Goal: Register for event/course

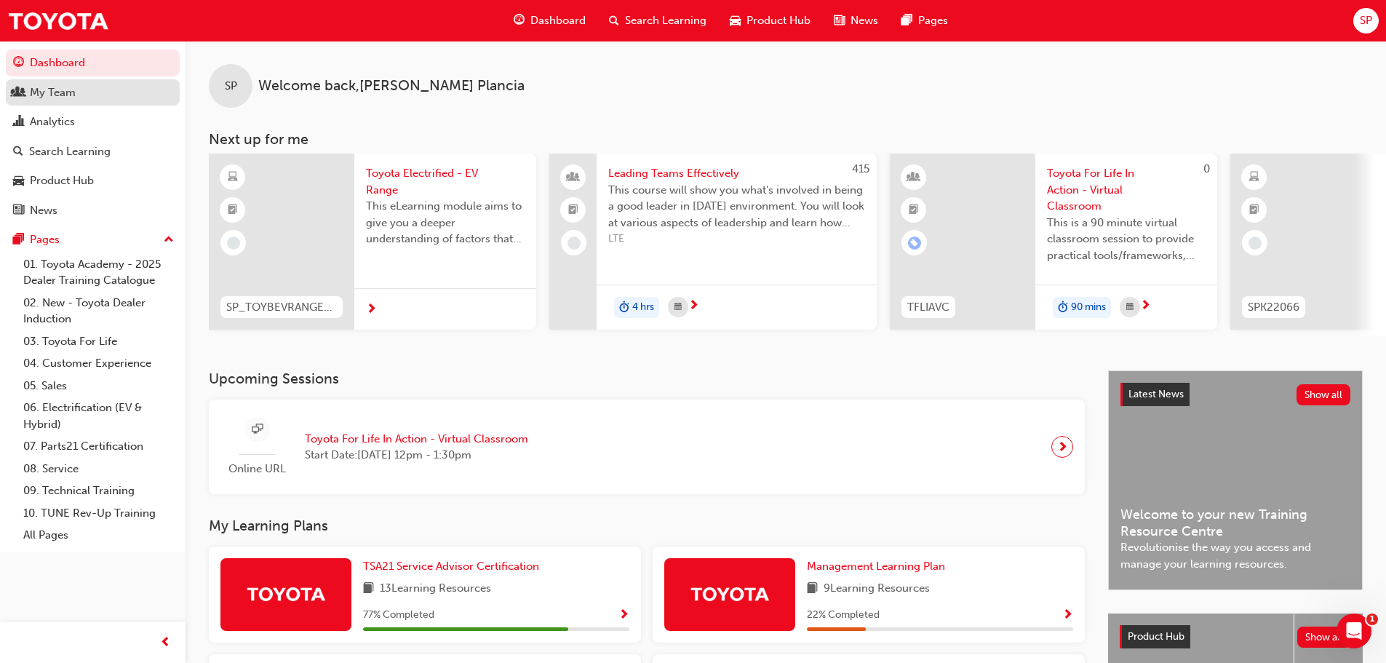
click at [84, 93] on div "My Team" at bounding box center [92, 93] width 159 height 18
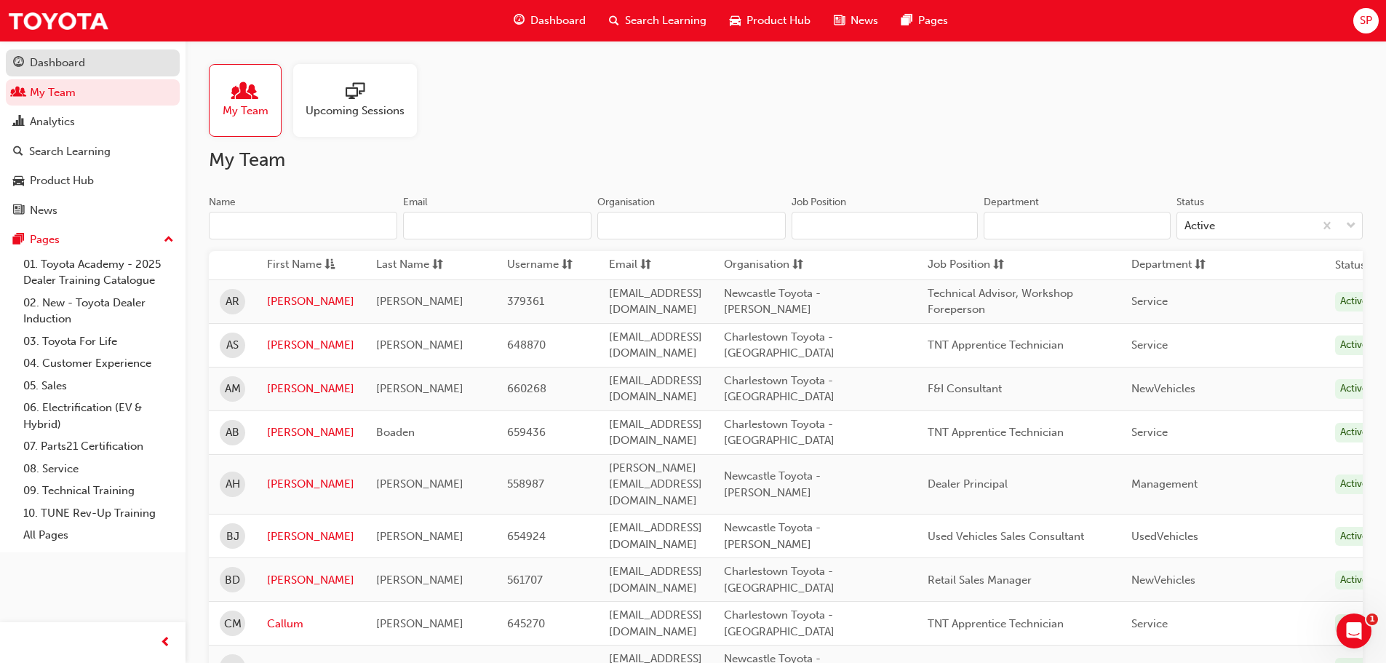
click at [93, 64] on div "Dashboard" at bounding box center [92, 63] width 159 height 18
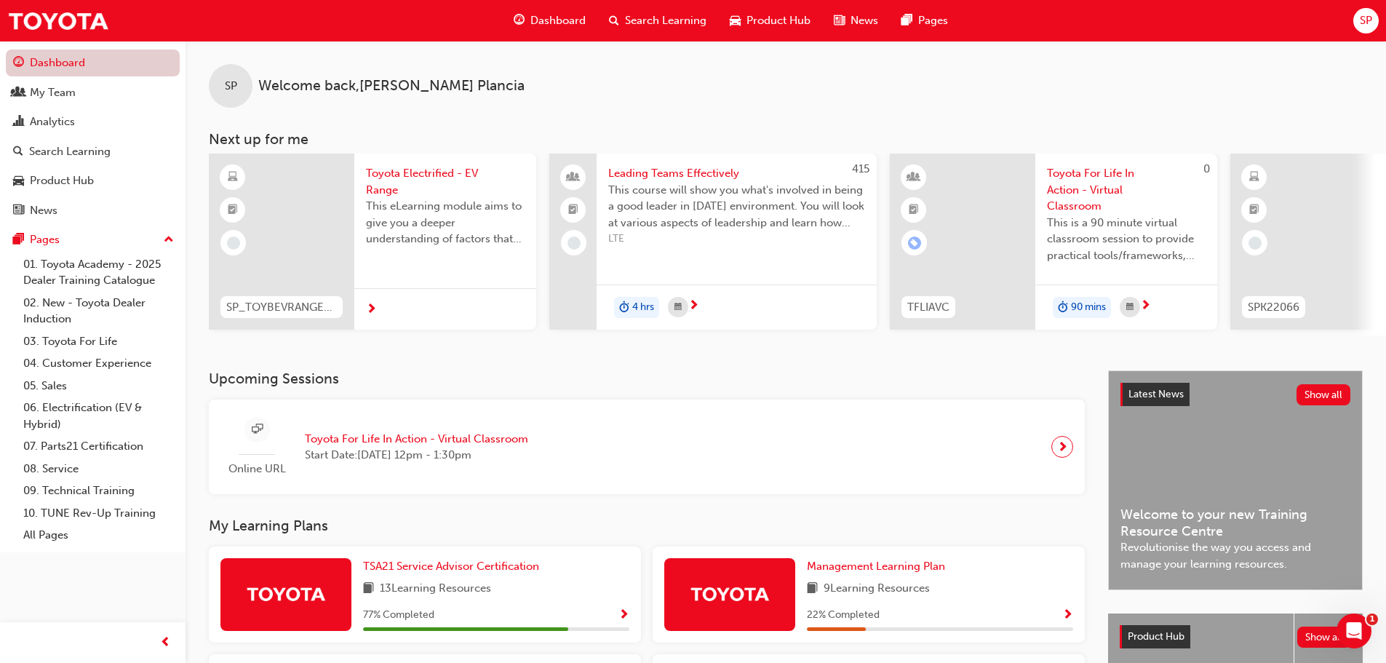
click at [69, 62] on link "Dashboard" at bounding box center [93, 62] width 174 height 27
click at [77, 96] on div "My Team" at bounding box center [92, 93] width 159 height 18
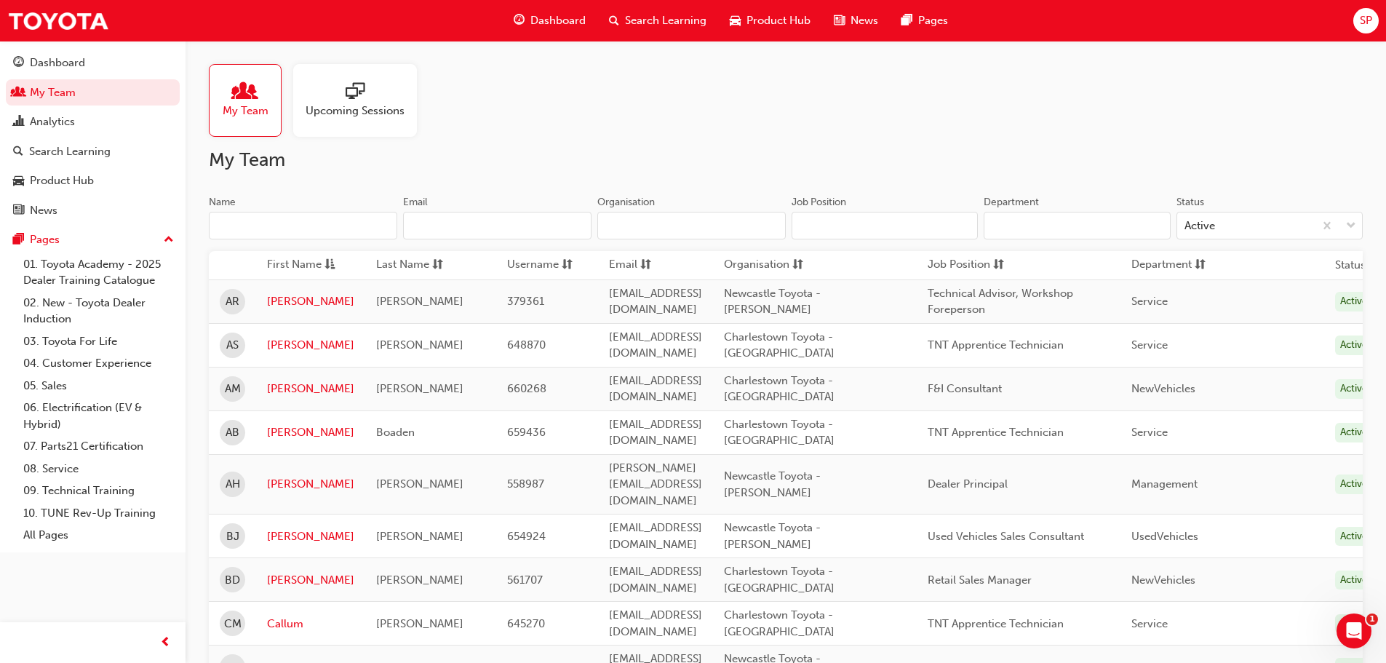
click at [369, 82] on div at bounding box center [354, 92] width 99 height 20
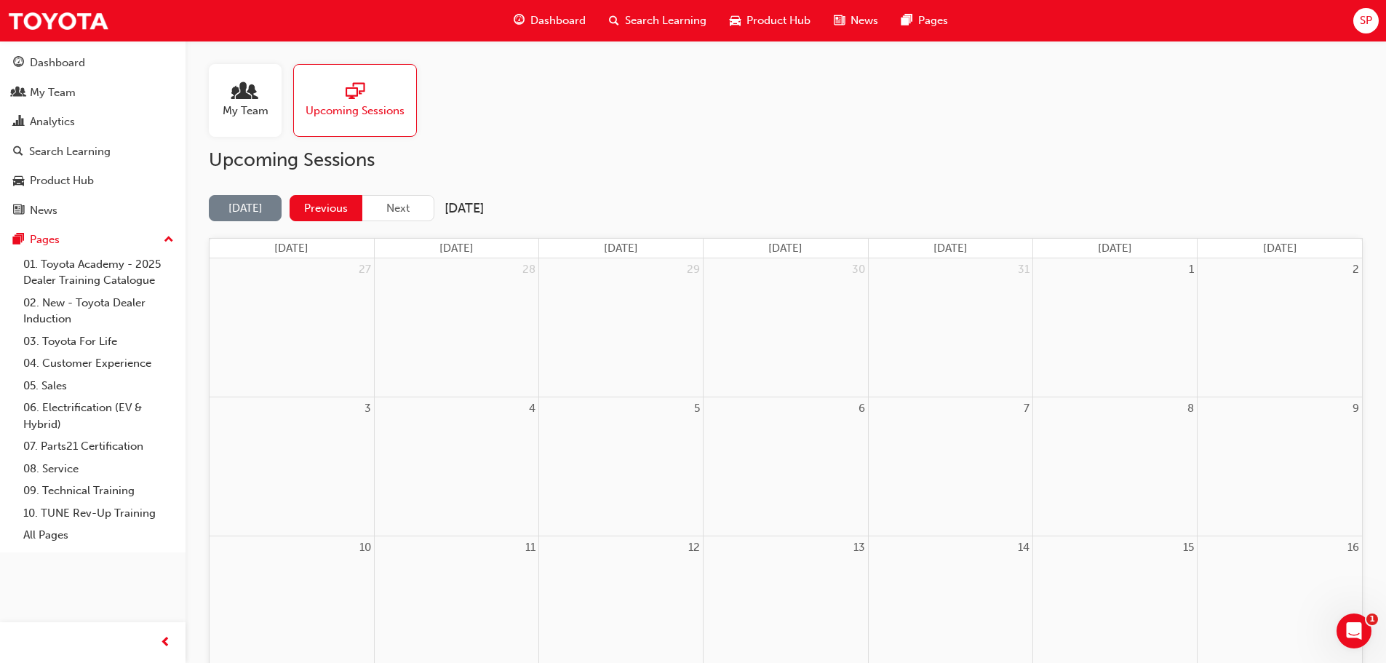
click at [314, 209] on button "Previous" at bounding box center [325, 208] width 73 height 27
click at [311, 211] on button "Previous" at bounding box center [325, 208] width 73 height 27
click at [415, 207] on button "Next" at bounding box center [397, 208] width 73 height 27
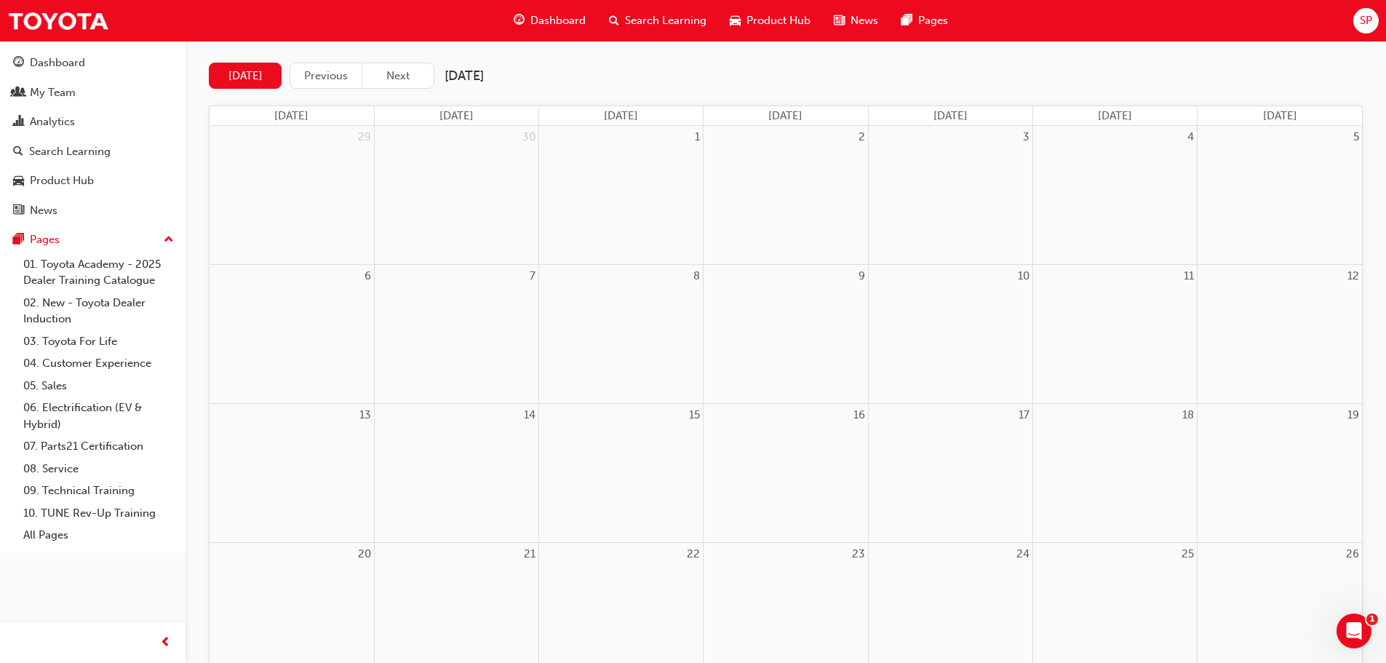
scroll to position [65, 0]
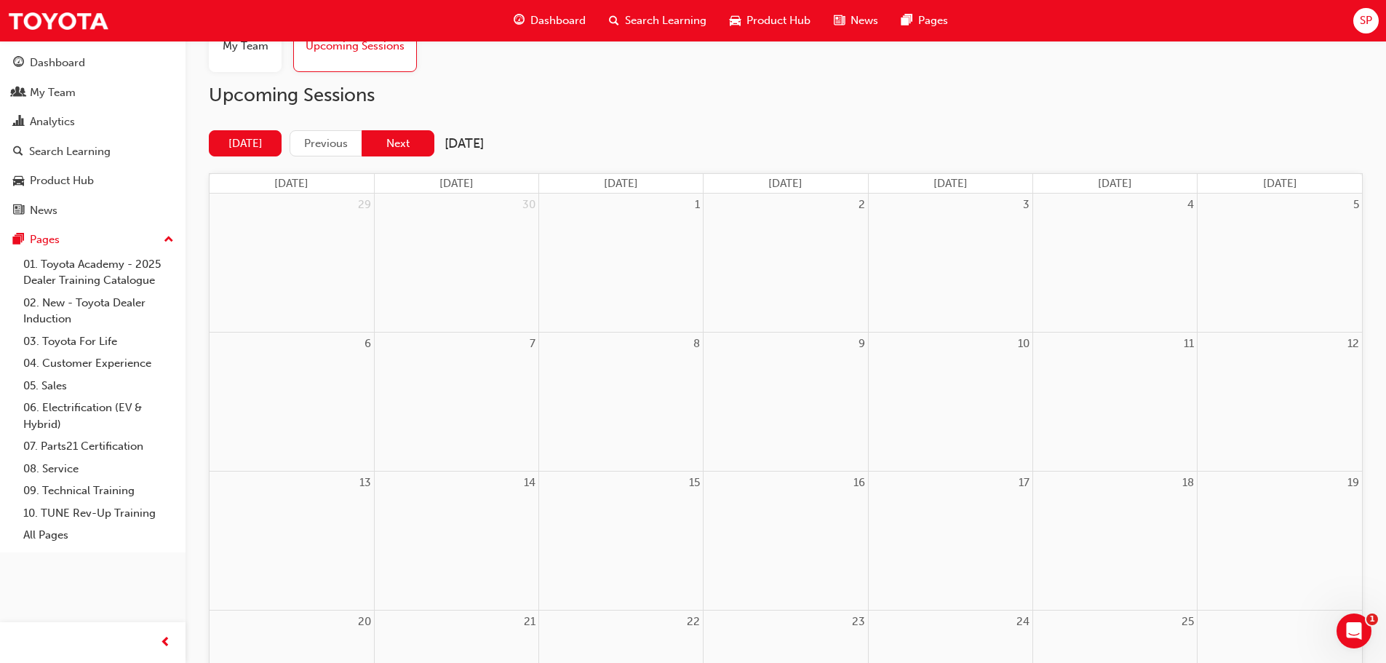
click at [431, 151] on button "Next" at bounding box center [397, 143] width 73 height 27
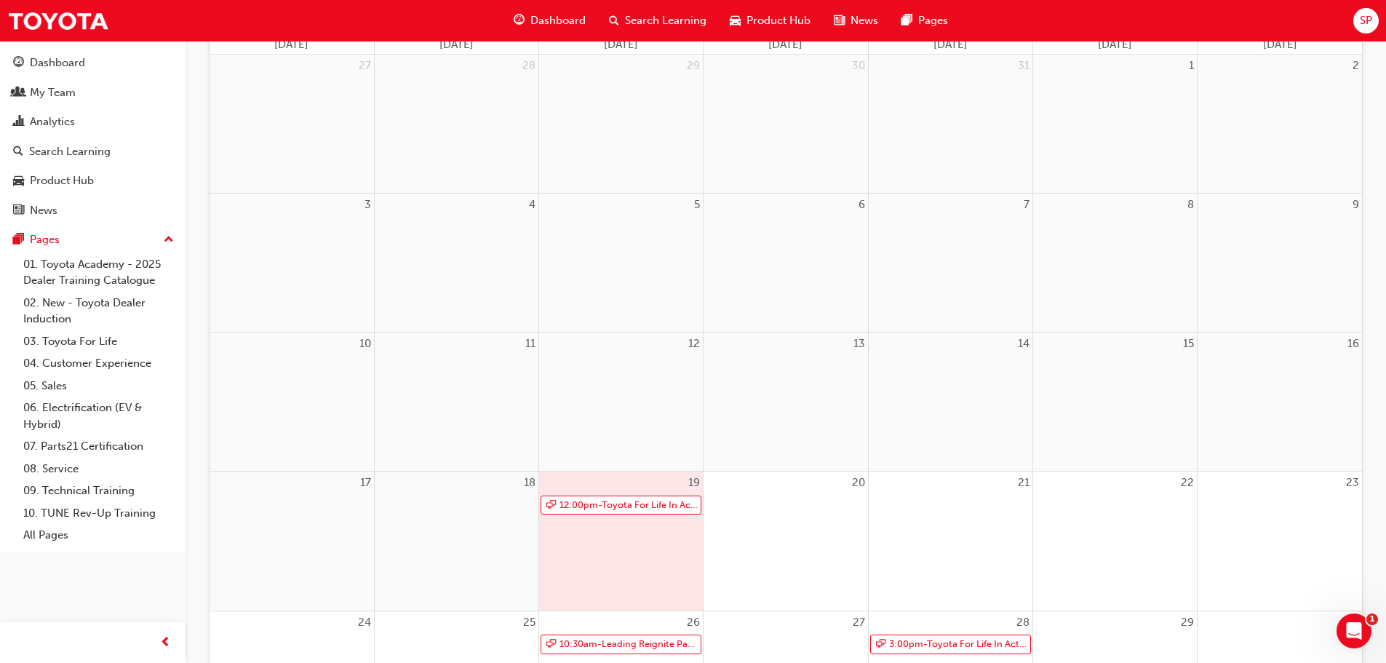
scroll to position [501, 0]
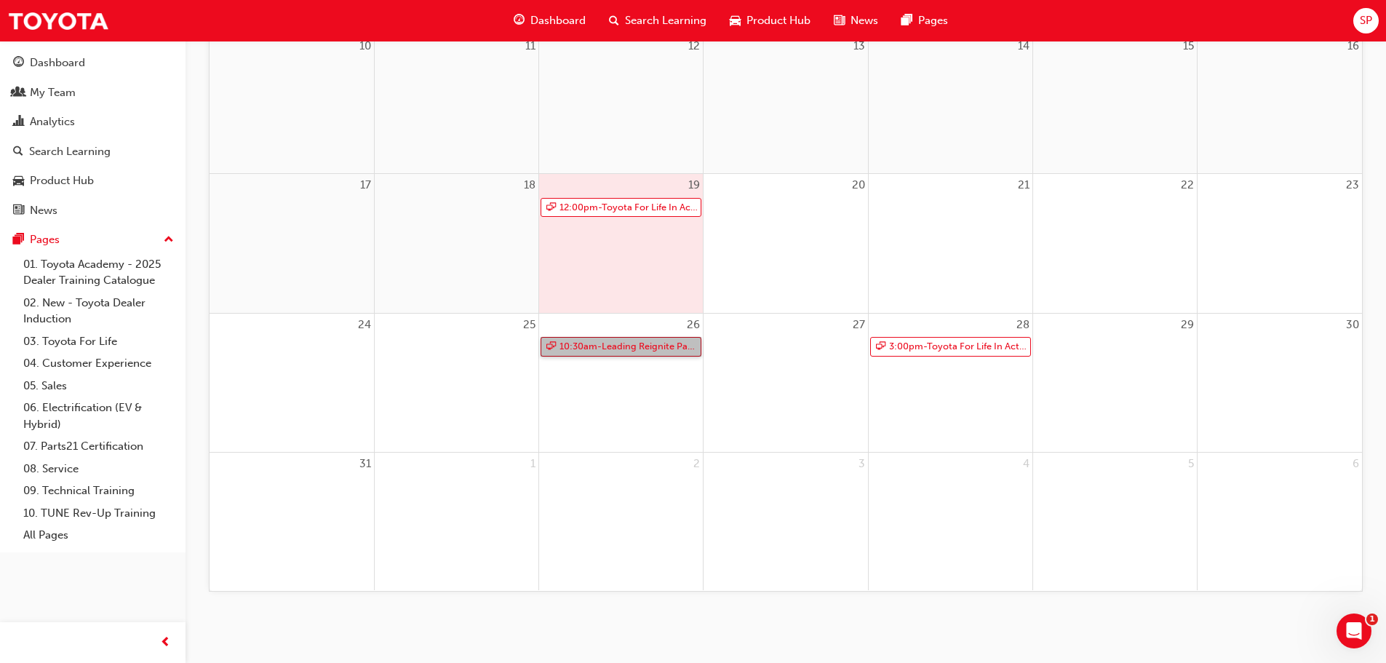
click at [605, 348] on link "10:30am - Leading Reignite Part 2 - Virtual Classroom" at bounding box center [620, 347] width 161 height 20
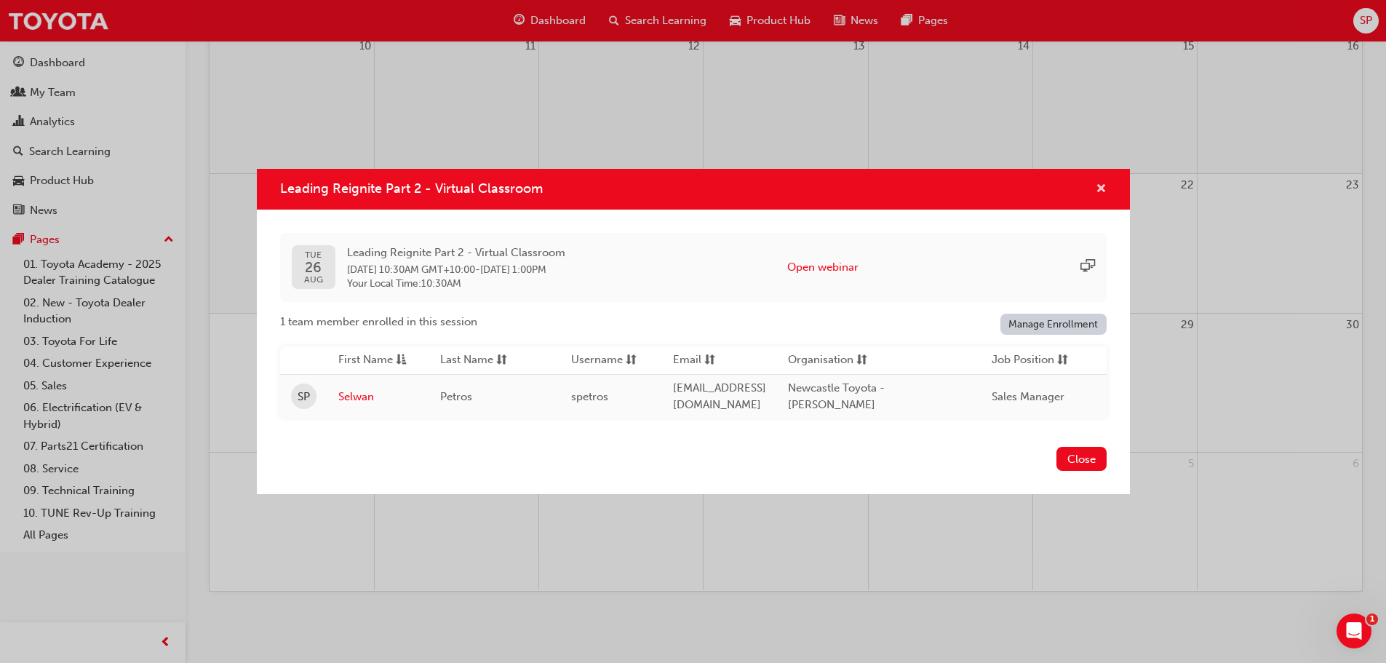
click at [1098, 185] on span "cross-icon" at bounding box center [1100, 189] width 11 height 13
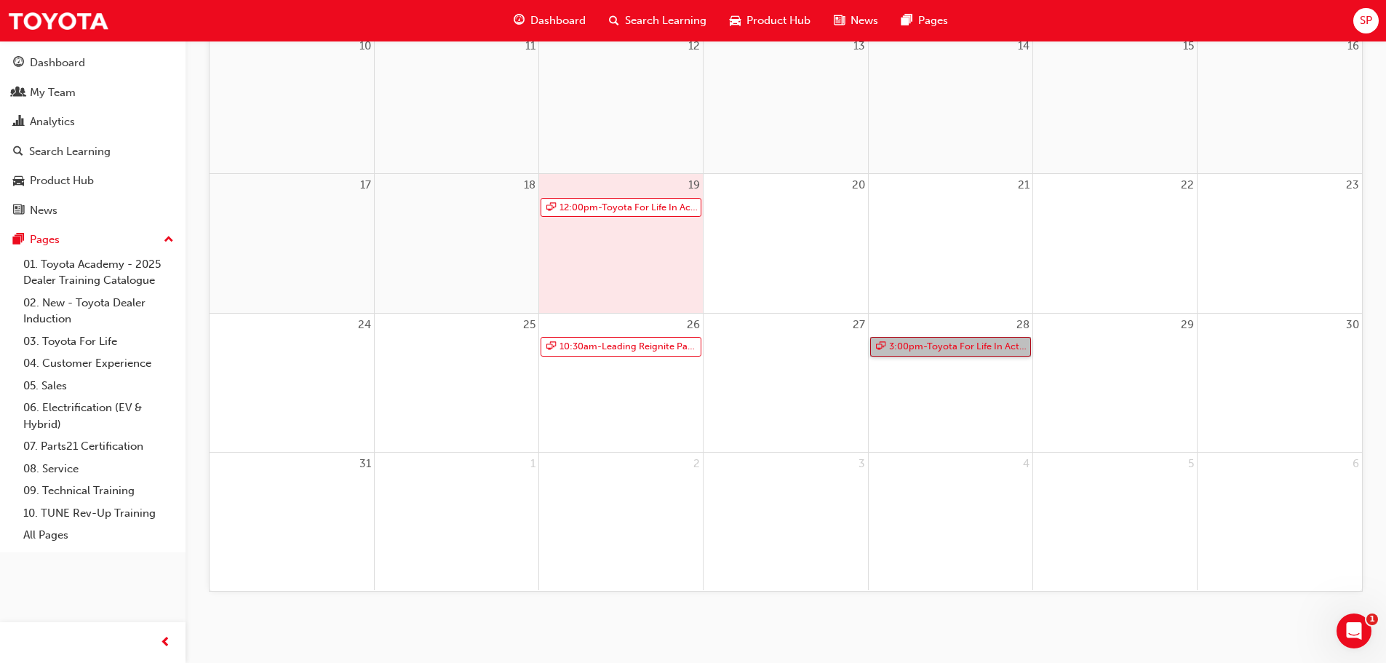
click at [931, 345] on link "3:00pm - Toyota For Life In Action - Virtual Classroom" at bounding box center [950, 347] width 161 height 20
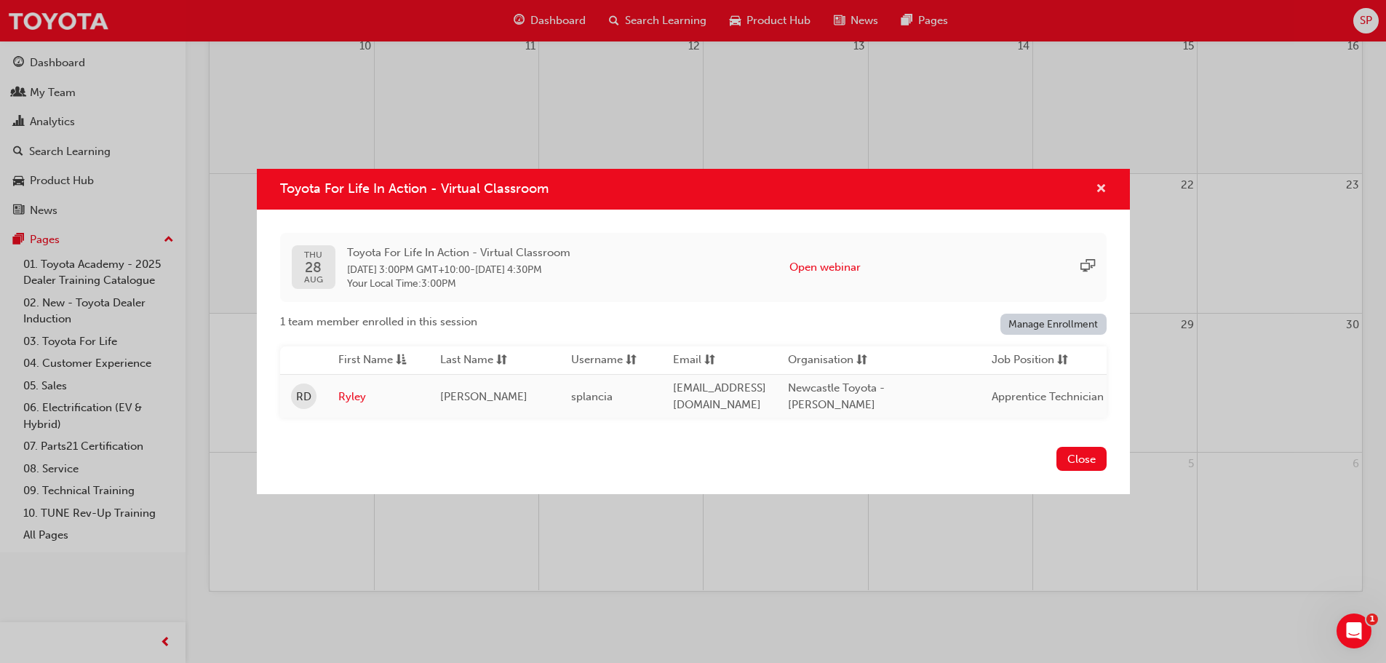
click at [1100, 183] on span "cross-icon" at bounding box center [1100, 189] width 11 height 13
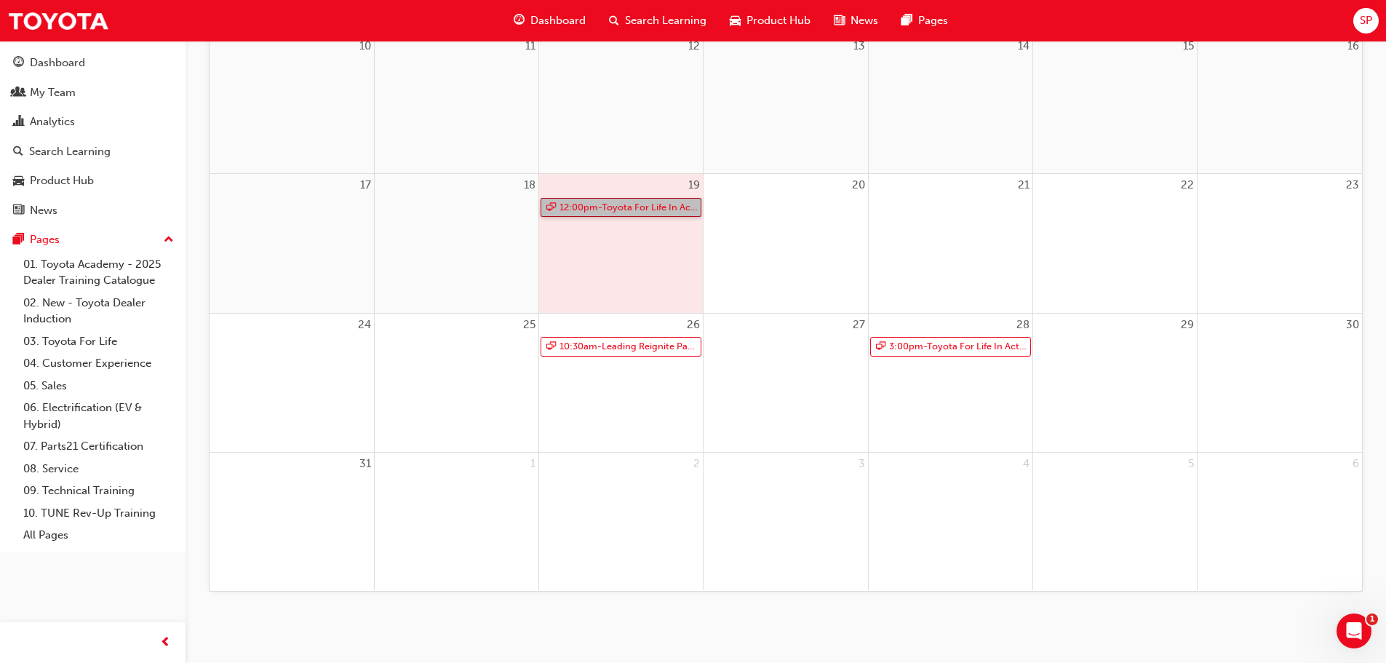
click at [610, 209] on link "12:00pm - Toyota For Life In Action - Virtual Classroom" at bounding box center [620, 208] width 161 height 20
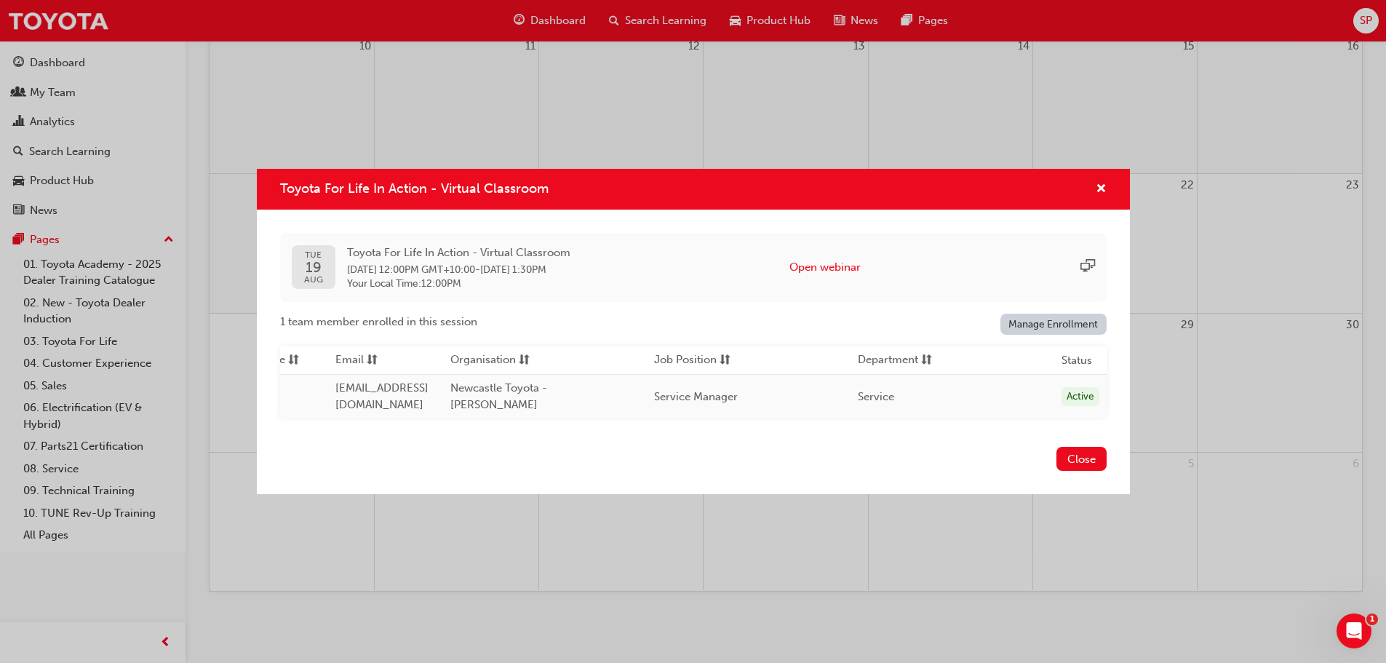
scroll to position [0, 351]
click at [852, 268] on button "Open webinar" at bounding box center [824, 267] width 71 height 17
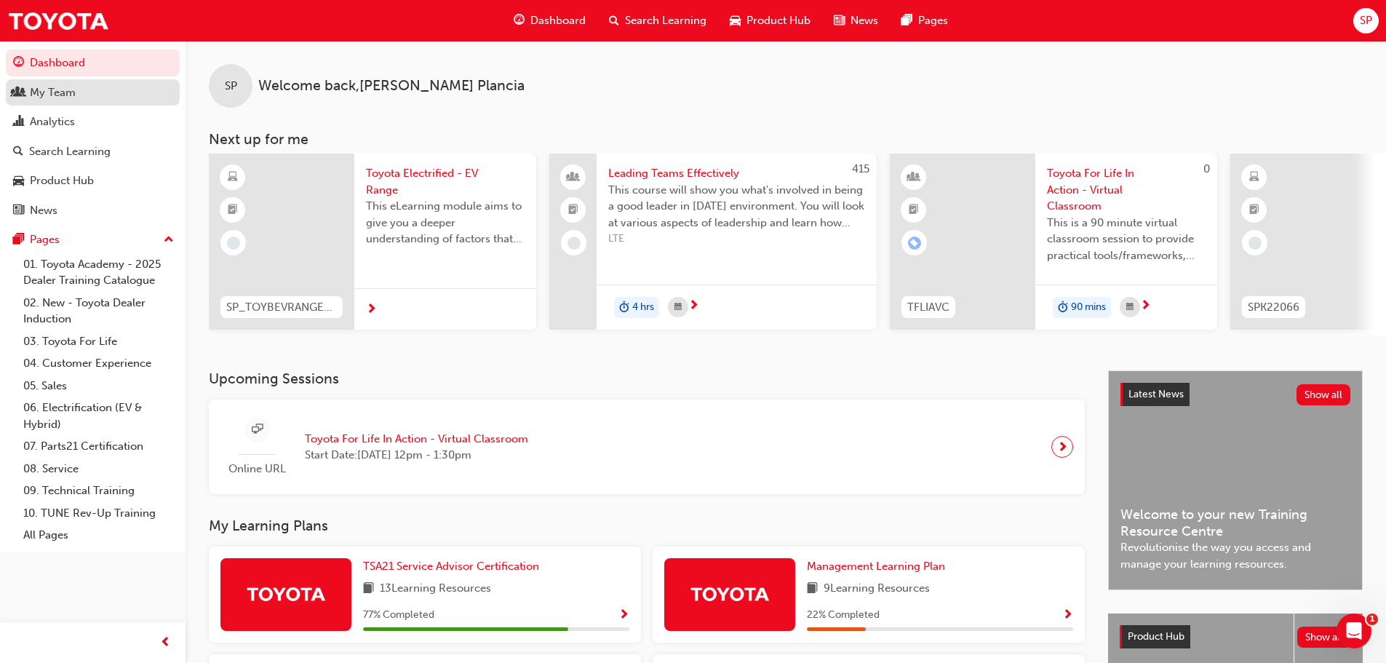
click at [76, 82] on link "My Team" at bounding box center [93, 92] width 174 height 27
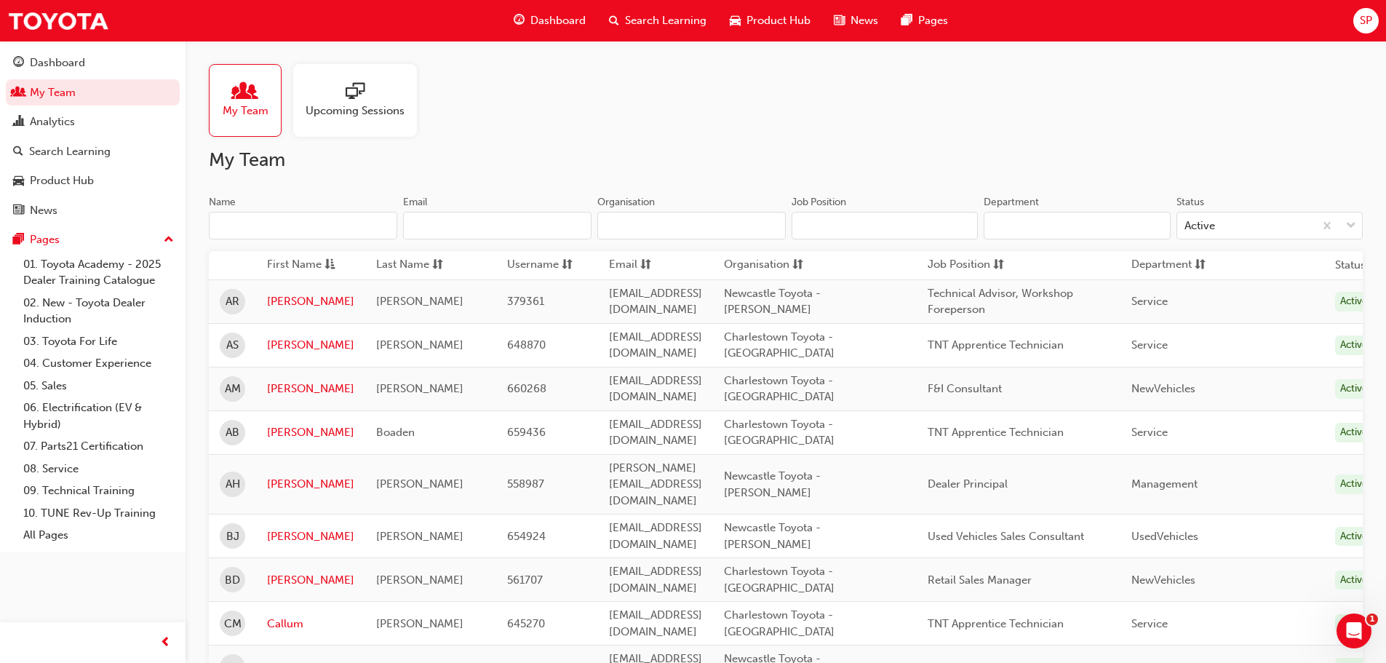
click at [369, 100] on div at bounding box center [354, 92] width 99 height 20
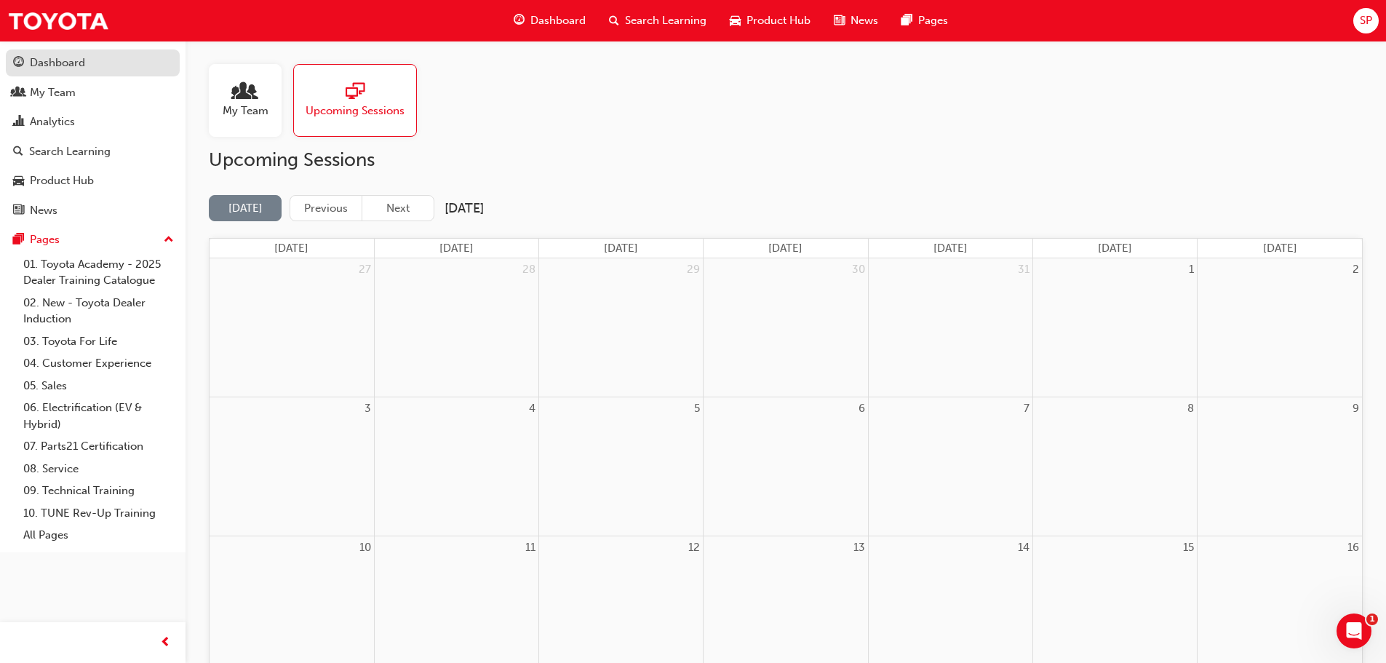
click at [31, 66] on div "Dashboard" at bounding box center [57, 63] width 55 height 17
